Goal: Navigation & Orientation: Find specific page/section

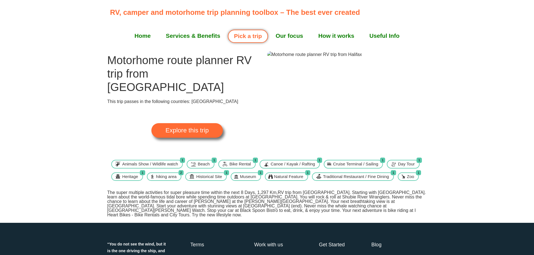
click at [243, 37] on link "Pick a trip" at bounding box center [248, 36] width 40 height 13
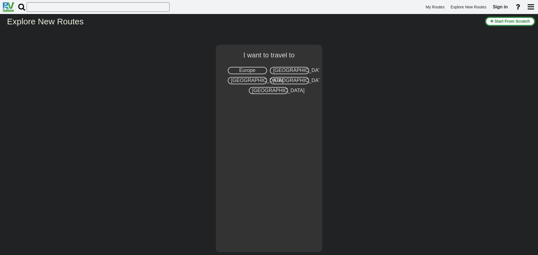
click at [256, 78] on div "[GEOGRAPHIC_DATA]" at bounding box center [247, 80] width 39 height 7
select select "number:8"
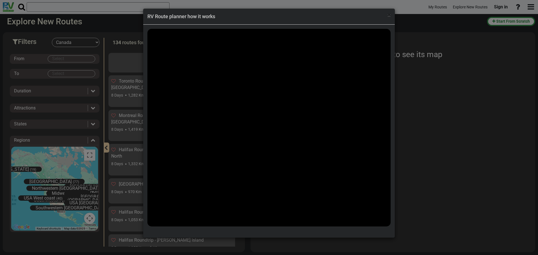
click at [387, 17] on span "×" at bounding box center [388, 15] width 3 height 7
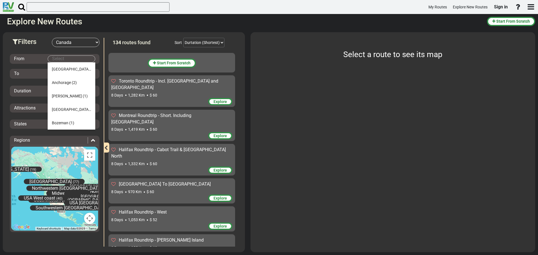
click at [71, 59] on body "My Routes Explore New Routes Sign in ×" at bounding box center [269, 127] width 538 height 255
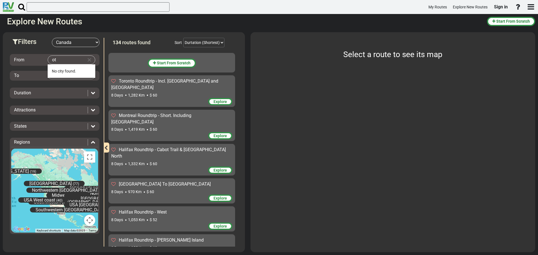
type input "o"
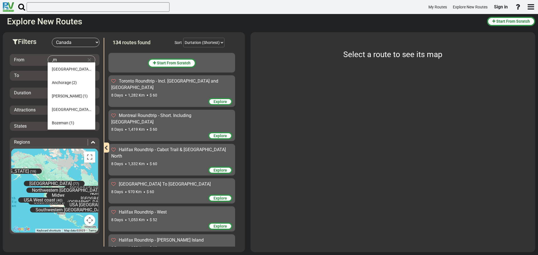
type input ","
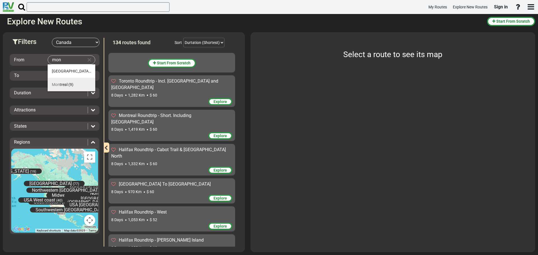
click at [67, 82] on li "Mon treal (9)" at bounding box center [72, 84] width 48 height 13
type input "[GEOGRAPHIC_DATA]"
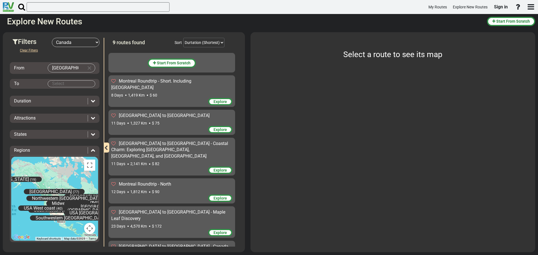
scroll to position [1, 0]
click at [211, 43] on select "Durtation (Shortest) Durtation (Longest) Distance (Shortest) Distance (Longest)…" at bounding box center [203, 43] width 41 height 10
click at [183, 38] on select "Durtation (Shortest) Durtation (Longest) Distance (Shortest) Distance (Longest)…" at bounding box center [203, 43] width 41 height 10
click at [173, 92] on div "8 Days 1,419 Km $ 60" at bounding box center [171, 95] width 121 height 6
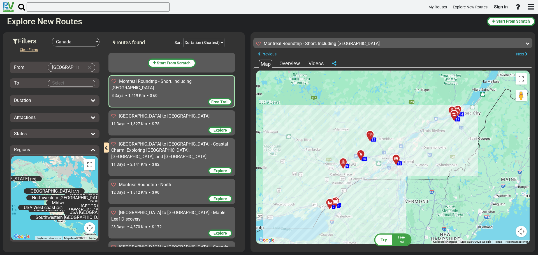
click at [195, 142] on div "[GEOGRAPHIC_DATA] to [GEOGRAPHIC_DATA] - Coastal Charm: Exploring [GEOGRAPHIC_D…" at bounding box center [171, 150] width 121 height 19
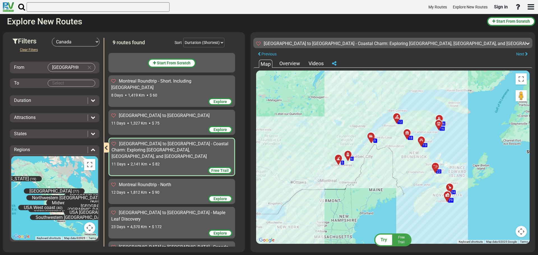
scroll to position [99, 0]
